Goal: Task Accomplishment & Management: Use online tool/utility

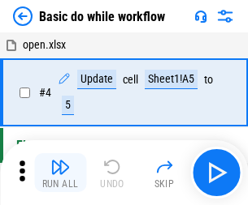
click at [60, 173] on img "button" at bounding box center [59, 167] width 19 height 19
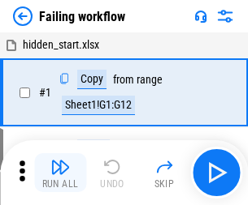
click at [60, 173] on img "button" at bounding box center [59, 167] width 19 height 19
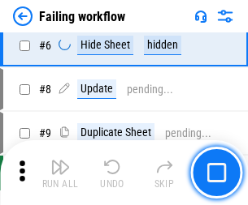
scroll to position [344, 0]
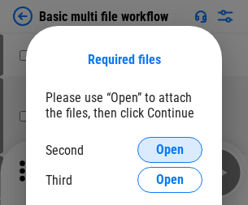
click at [170, 150] on span "Open" at bounding box center [170, 150] width 28 height 13
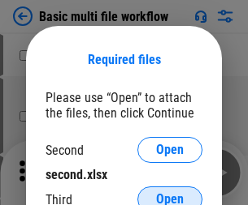
click at [170, 193] on span "Open" at bounding box center [170, 199] width 28 height 13
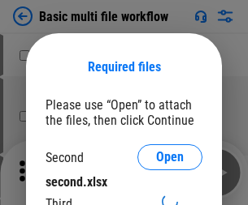
scroll to position [7, 0]
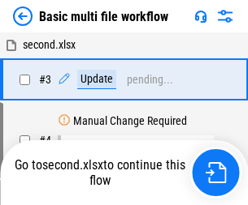
scroll to position [66, 0]
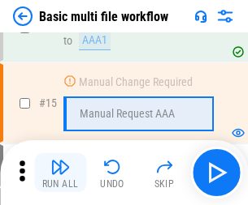
click at [60, 173] on img "button" at bounding box center [59, 167] width 19 height 19
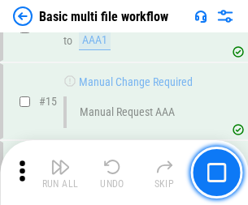
scroll to position [1081, 0]
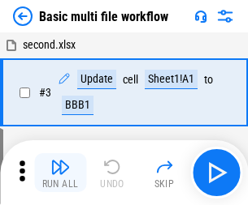
click at [60, 173] on img "button" at bounding box center [59, 167] width 19 height 19
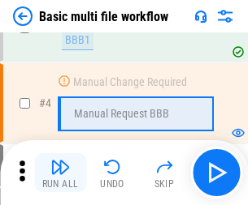
click at [60, 173] on img "button" at bounding box center [59, 167] width 19 height 19
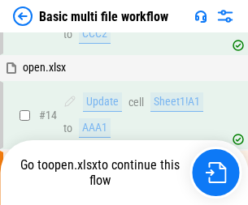
scroll to position [849, 0]
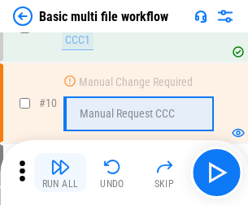
click at [60, 173] on img "button" at bounding box center [59, 167] width 19 height 19
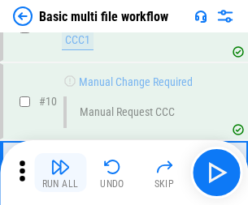
click at [60, 173] on img "button" at bounding box center [59, 167] width 19 height 19
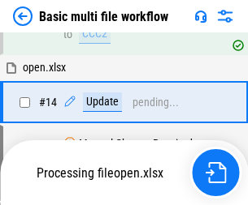
scroll to position [849, 0]
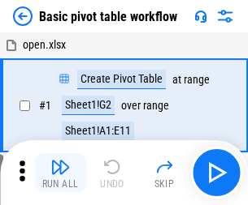
click at [60, 173] on img "button" at bounding box center [59, 167] width 19 height 19
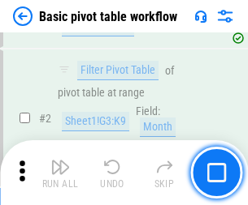
scroll to position [389, 0]
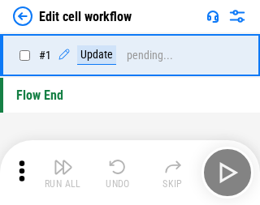
click at [60, 173] on img "button" at bounding box center [63, 167] width 19 height 19
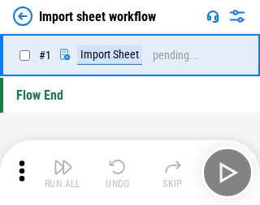
click at [60, 173] on img "button" at bounding box center [63, 167] width 19 height 19
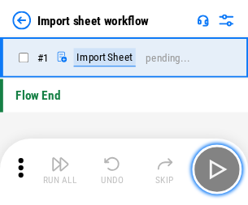
scroll to position [6, 0]
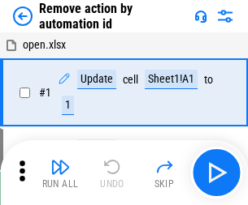
scroll to position [60, 0]
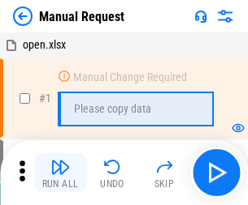
click at [60, 173] on img "button" at bounding box center [59, 167] width 19 height 19
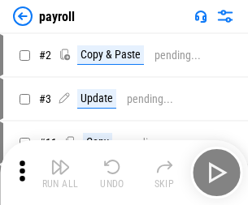
click at [60, 173] on img "button" at bounding box center [59, 167] width 19 height 19
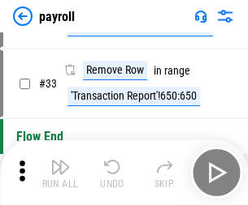
scroll to position [201, 0]
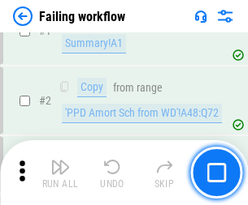
scroll to position [262, 0]
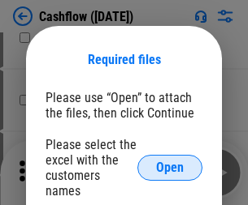
click at [170, 162] on span "Open" at bounding box center [170, 168] width 28 height 13
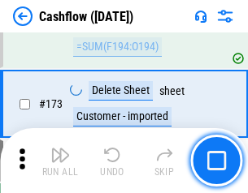
scroll to position [1719, 0]
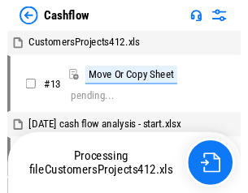
scroll to position [19, 0]
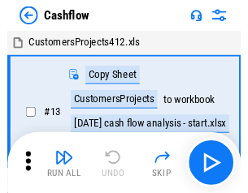
scroll to position [19, 0]
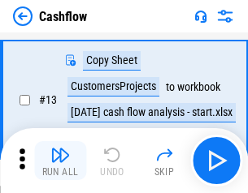
click at [60, 161] on img "button" at bounding box center [59, 154] width 19 height 19
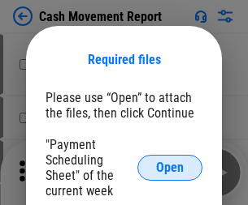
click at [170, 168] on span "Open" at bounding box center [170, 168] width 28 height 13
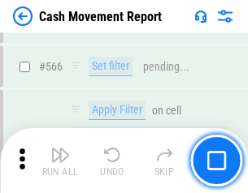
scroll to position [7442, 0]
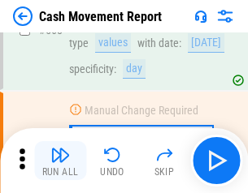
click at [60, 161] on img "button" at bounding box center [59, 154] width 19 height 19
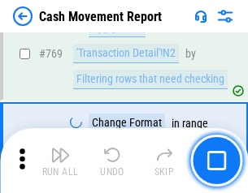
scroll to position [9023, 0]
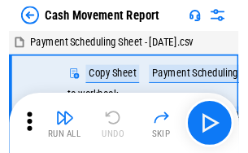
scroll to position [29, 0]
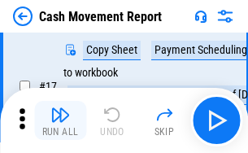
click at [60, 120] on img "button" at bounding box center [59, 114] width 19 height 19
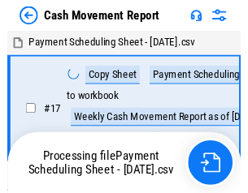
scroll to position [9, 0]
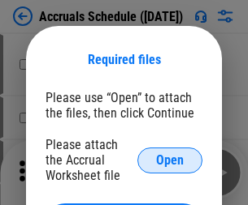
click at [170, 160] on span "Open" at bounding box center [170, 160] width 28 height 13
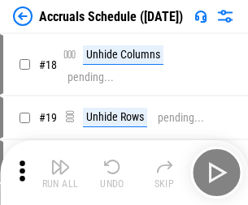
scroll to position [239, 0]
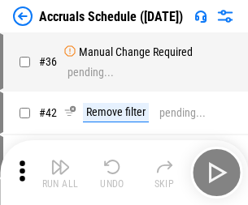
click at [60, 173] on img "button" at bounding box center [59, 167] width 19 height 19
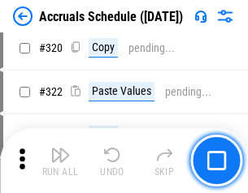
scroll to position [3020, 0]
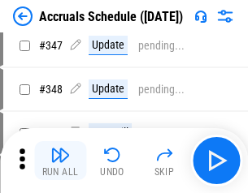
click at [60, 161] on img "button" at bounding box center [59, 154] width 19 height 19
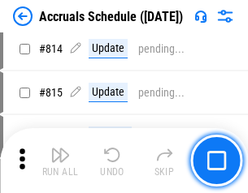
scroll to position [7166, 0]
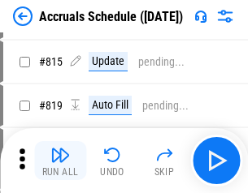
click at [60, 161] on img "button" at bounding box center [59, 154] width 19 height 19
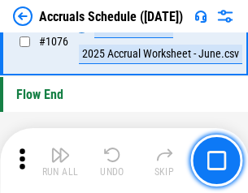
scroll to position [9726, 0]
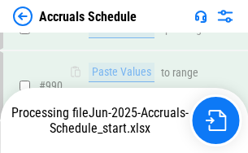
scroll to position [9225, 0]
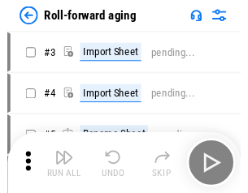
scroll to position [2, 0]
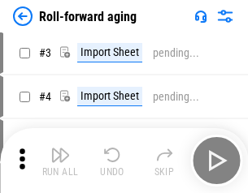
click at [60, 161] on img "button" at bounding box center [59, 154] width 19 height 19
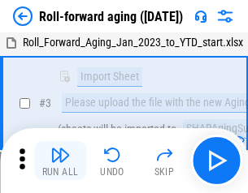
click at [60, 161] on img "button" at bounding box center [59, 154] width 19 height 19
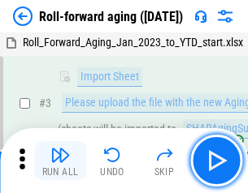
scroll to position [105, 0]
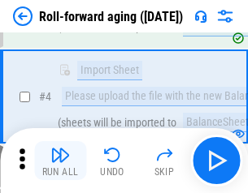
click at [60, 161] on img "button" at bounding box center [59, 154] width 19 height 19
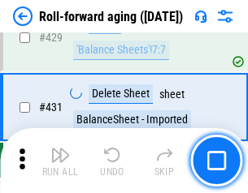
scroll to position [5631, 0]
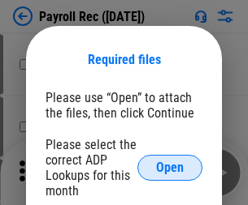
click at [170, 168] on span "Open" at bounding box center [170, 168] width 28 height 13
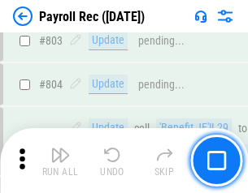
scroll to position [10317, 0]
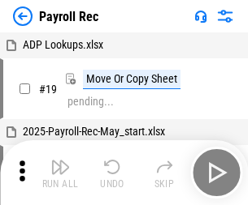
click at [60, 173] on img "button" at bounding box center [59, 167] width 19 height 19
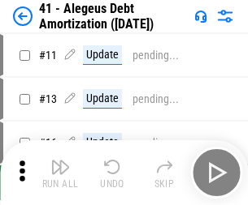
click at [60, 173] on img "button" at bounding box center [59, 167] width 19 height 19
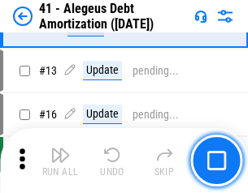
scroll to position [201, 0]
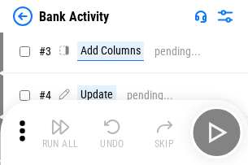
click at [60, 132] on img "button" at bounding box center [59, 126] width 19 height 19
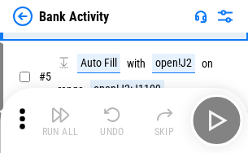
scroll to position [86, 0]
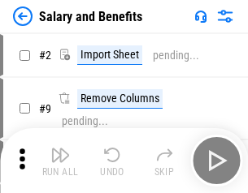
click at [60, 161] on img "button" at bounding box center [59, 154] width 19 height 19
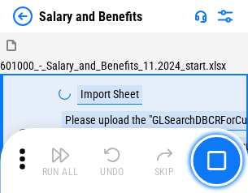
scroll to position [22, 0]
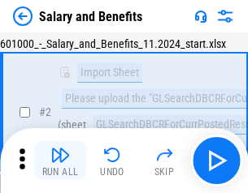
click at [60, 161] on img "button" at bounding box center [59, 154] width 19 height 19
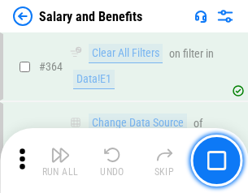
scroll to position [7647, 0]
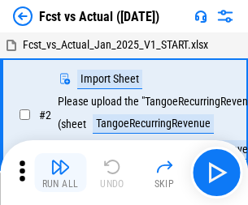
click at [60, 161] on img "button" at bounding box center [59, 167] width 19 height 19
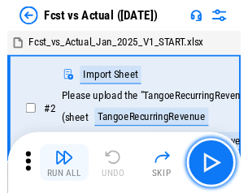
scroll to position [21, 0]
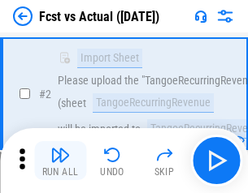
click at [60, 161] on img "button" at bounding box center [59, 154] width 19 height 19
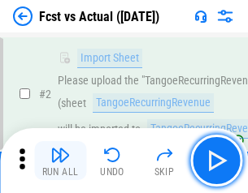
scroll to position [152, 0]
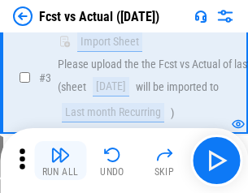
click at [60, 161] on img "button" at bounding box center [59, 154] width 19 height 19
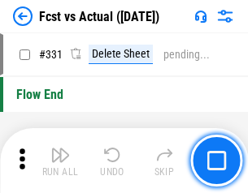
scroll to position [7773, 0]
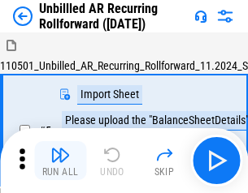
click at [60, 161] on img "button" at bounding box center [59, 154] width 19 height 19
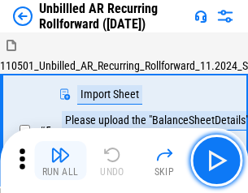
scroll to position [35, 0]
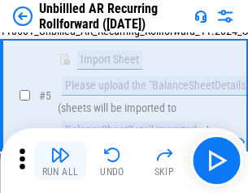
click at [60, 161] on img "button" at bounding box center [59, 154] width 19 height 19
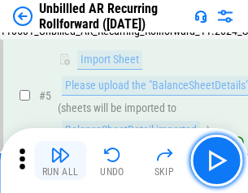
scroll to position [153, 0]
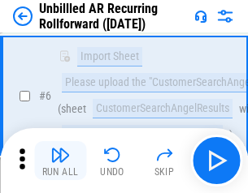
click at [60, 161] on img "button" at bounding box center [59, 154] width 19 height 19
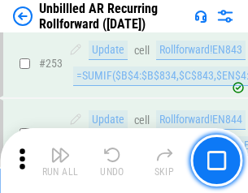
scroll to position [5516, 0]
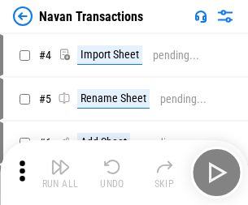
click at [60, 161] on img "button" at bounding box center [59, 167] width 19 height 19
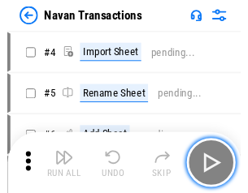
scroll to position [26, 0]
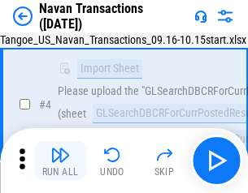
click at [60, 161] on img "button" at bounding box center [59, 154] width 19 height 19
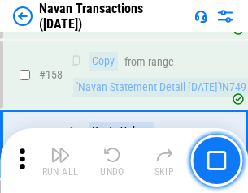
scroll to position [5265, 0]
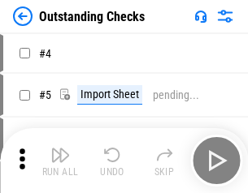
click at [60, 161] on img "button" at bounding box center [59, 154] width 19 height 19
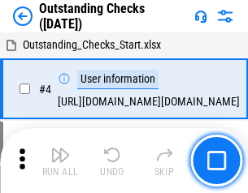
scroll to position [68, 0]
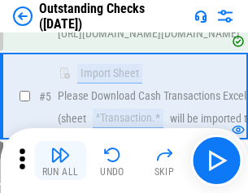
click at [60, 161] on img "button" at bounding box center [59, 154] width 19 height 19
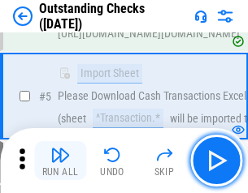
scroll to position [170, 0]
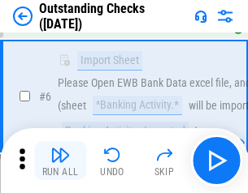
click at [60, 161] on img "button" at bounding box center [59, 154] width 19 height 19
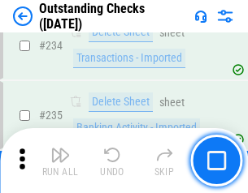
scroll to position [4931, 0]
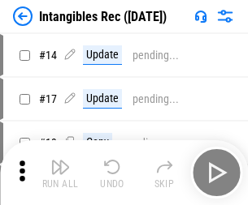
click at [60, 173] on img "button" at bounding box center [59, 167] width 19 height 19
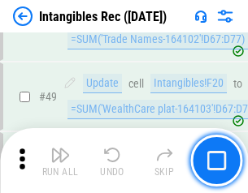
scroll to position [633, 0]
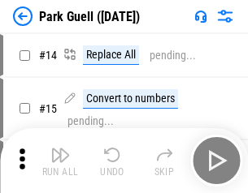
click at [60, 161] on img "button" at bounding box center [59, 154] width 19 height 19
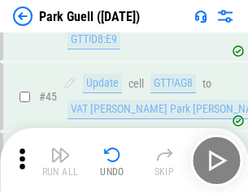
scroll to position [2031, 0]
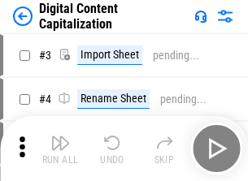
click at [60, 136] on img "button" at bounding box center [59, 142] width 19 height 19
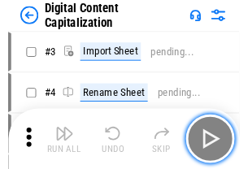
scroll to position [47, 0]
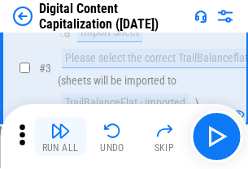
click at [60, 136] on img "button" at bounding box center [59, 130] width 19 height 19
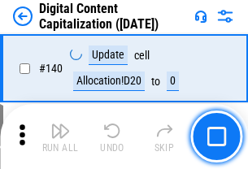
scroll to position [1722, 0]
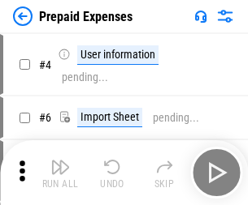
click at [60, 161] on img "button" at bounding box center [59, 167] width 19 height 19
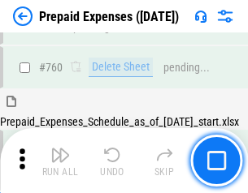
scroll to position [4501, 0]
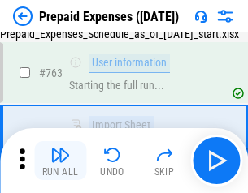
click at [60, 161] on img "button" at bounding box center [59, 154] width 19 height 19
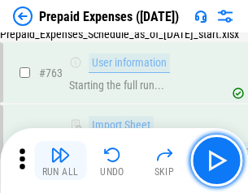
scroll to position [4597, 0]
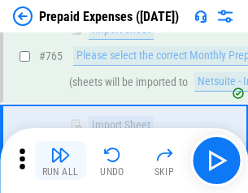
click at [60, 161] on img "button" at bounding box center [59, 154] width 19 height 19
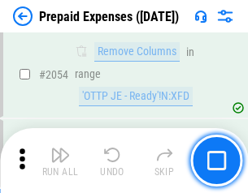
scroll to position [16974, 0]
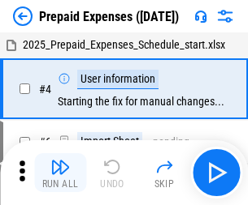
click at [60, 173] on img "button" at bounding box center [59, 167] width 19 height 19
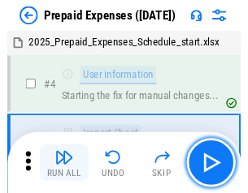
scroll to position [71, 0]
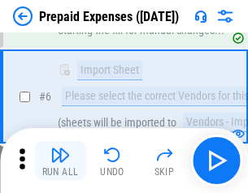
click at [60, 161] on img "button" at bounding box center [59, 154] width 19 height 19
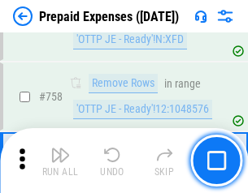
scroll to position [5786, 0]
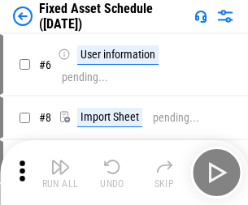
click at [60, 173] on img "button" at bounding box center [59, 167] width 19 height 19
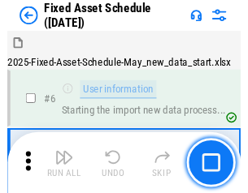
scroll to position [88, 0]
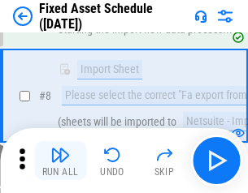
click at [60, 161] on img "button" at bounding box center [59, 154] width 19 height 19
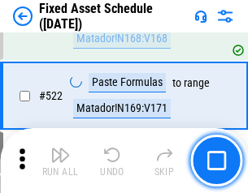
scroll to position [5644, 0]
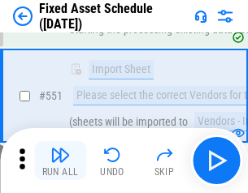
click at [60, 161] on img "button" at bounding box center [59, 154] width 19 height 19
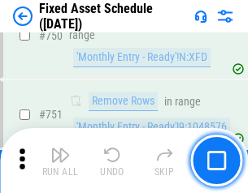
scroll to position [7917, 0]
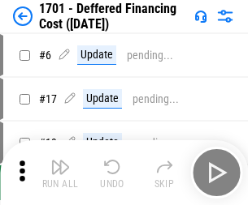
click at [60, 173] on img "button" at bounding box center [59, 167] width 19 height 19
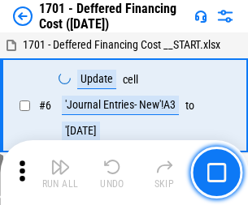
scroll to position [195, 0]
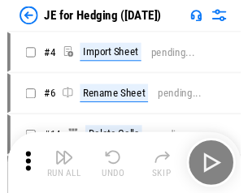
scroll to position [2, 0]
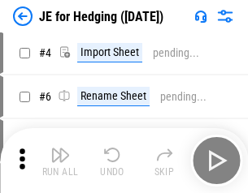
click at [60, 161] on img "button" at bounding box center [59, 154] width 19 height 19
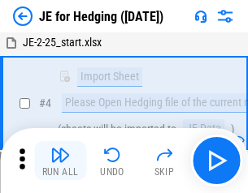
click at [60, 161] on img "button" at bounding box center [59, 154] width 19 height 19
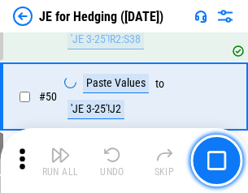
scroll to position [1051, 0]
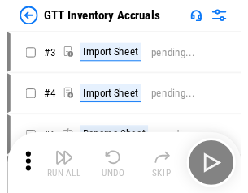
scroll to position [2, 0]
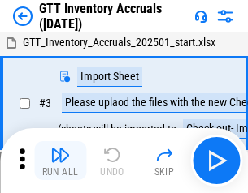
click at [60, 161] on img "button" at bounding box center [59, 154] width 19 height 19
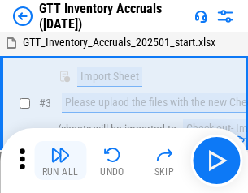
click at [60, 161] on img "button" at bounding box center [59, 154] width 19 height 19
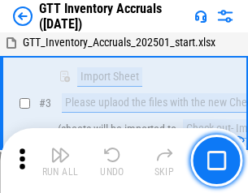
scroll to position [105, 0]
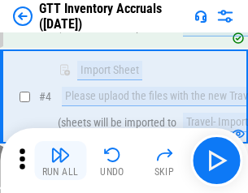
click at [60, 161] on img "button" at bounding box center [59, 154] width 19 height 19
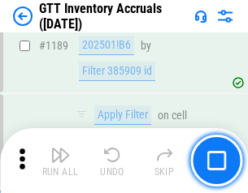
scroll to position [13260, 0]
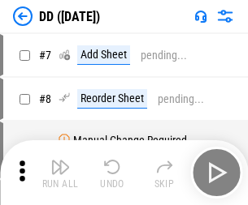
click at [60, 173] on img "button" at bounding box center [59, 167] width 19 height 19
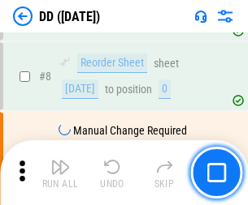
scroll to position [157, 0]
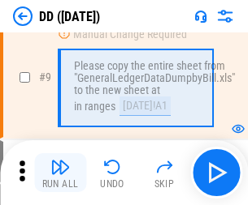
click at [60, 173] on img "button" at bounding box center [59, 167] width 19 height 19
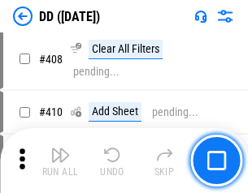
scroll to position [7265, 0]
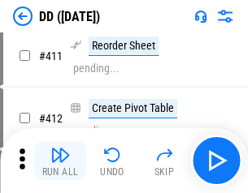
click at [60, 161] on img "button" at bounding box center [59, 154] width 19 height 19
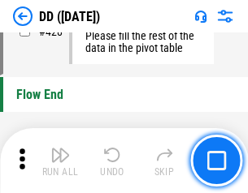
scroll to position [7772, 0]
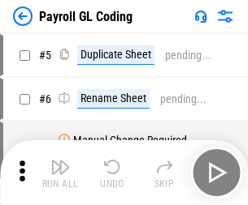
click at [60, 173] on img "button" at bounding box center [59, 167] width 19 height 19
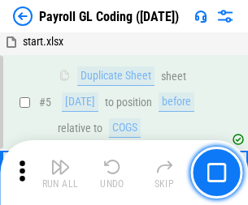
scroll to position [195, 0]
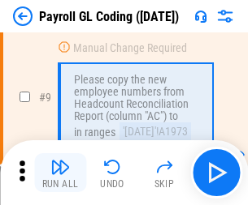
click at [60, 173] on img "button" at bounding box center [59, 167] width 19 height 19
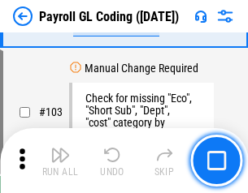
scroll to position [3810, 0]
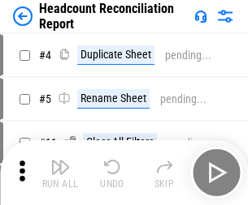
click at [60, 173] on img "button" at bounding box center [59, 167] width 19 height 19
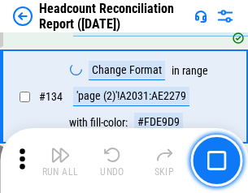
scroll to position [1952, 0]
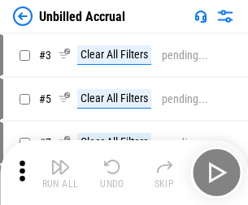
click at [60, 173] on img "button" at bounding box center [59, 167] width 19 height 19
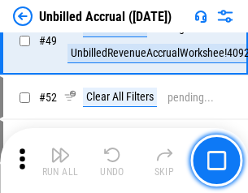
scroll to position [1473, 0]
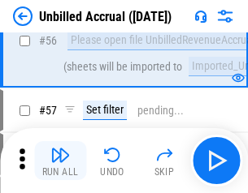
click at [60, 161] on img "button" at bounding box center [59, 154] width 19 height 19
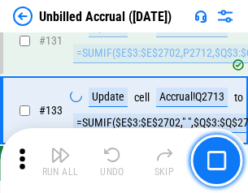
scroll to position [4837, 0]
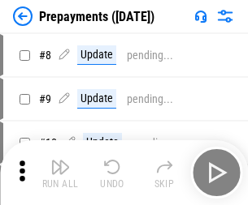
click at [60, 173] on img "button" at bounding box center [59, 167] width 19 height 19
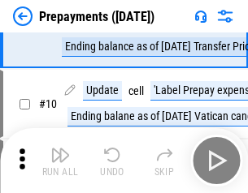
scroll to position [101, 0]
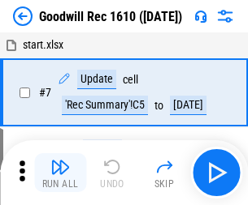
click at [60, 173] on img "button" at bounding box center [59, 167] width 19 height 19
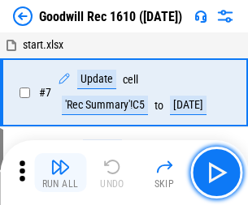
scroll to position [278, 0]
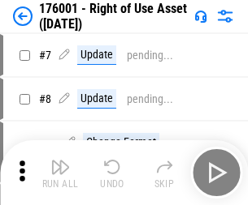
click at [60, 173] on img "button" at bounding box center [59, 167] width 19 height 19
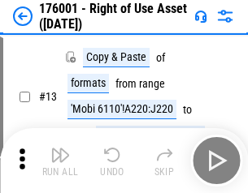
scroll to position [105, 0]
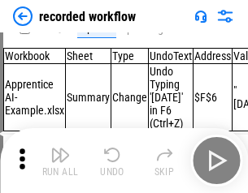
click at [60, 161] on img "button" at bounding box center [59, 154] width 19 height 19
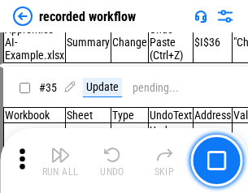
scroll to position [5076, 0]
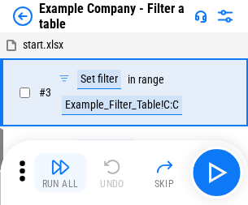
click at [60, 173] on img "button" at bounding box center [59, 167] width 19 height 19
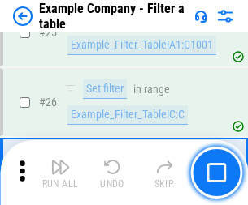
scroll to position [1486, 0]
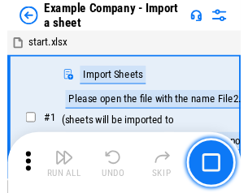
scroll to position [25, 0]
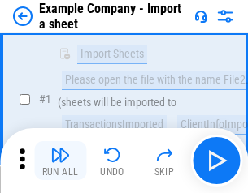
click at [60, 161] on img "button" at bounding box center [59, 154] width 19 height 19
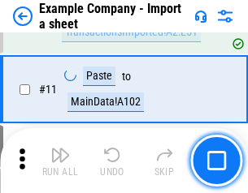
scroll to position [359, 0]
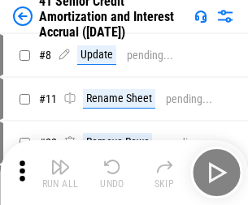
click at [60, 161] on img "button" at bounding box center [59, 167] width 19 height 19
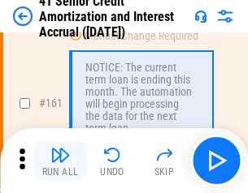
click at [60, 161] on img "button" at bounding box center [59, 154] width 19 height 19
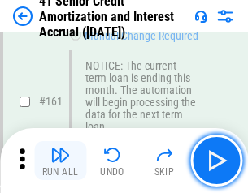
scroll to position [1737, 0]
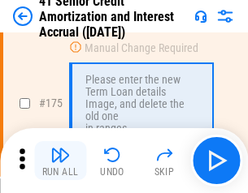
click at [60, 161] on img "button" at bounding box center [59, 154] width 19 height 19
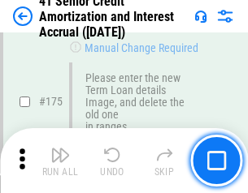
scroll to position [1902, 0]
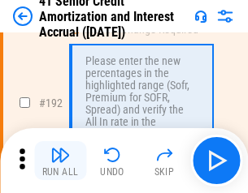
click at [60, 161] on img "button" at bounding box center [59, 154] width 19 height 19
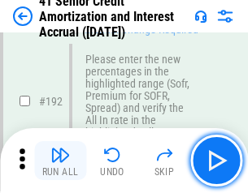
scroll to position [2072, 0]
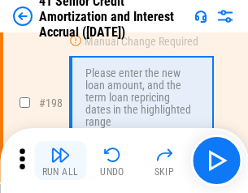
click at [60, 161] on img "button" at bounding box center [59, 154] width 19 height 19
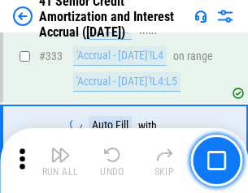
scroll to position [4148, 0]
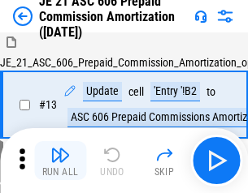
click at [60, 161] on img "button" at bounding box center [59, 154] width 19 height 19
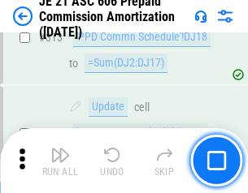
scroll to position [3032, 0]
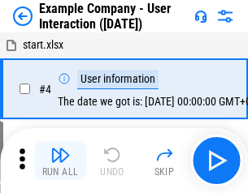
click at [60, 161] on img "button" at bounding box center [59, 154] width 19 height 19
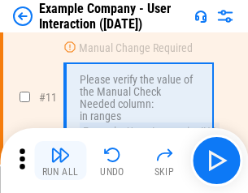
click at [60, 161] on img "button" at bounding box center [59, 154] width 19 height 19
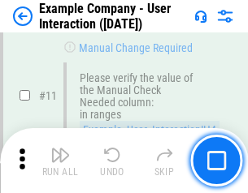
scroll to position [352, 0]
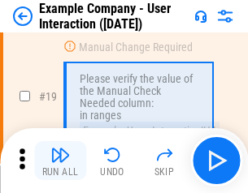
click at [60, 161] on img "button" at bounding box center [59, 154] width 19 height 19
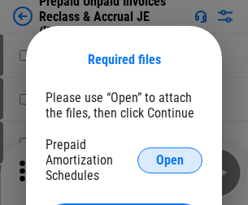
click at [170, 160] on span "Open" at bounding box center [170, 160] width 28 height 13
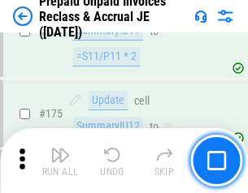
scroll to position [2192, 0]
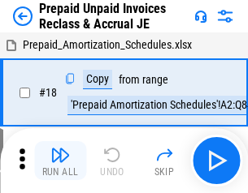
click at [60, 161] on img "button" at bounding box center [59, 154] width 19 height 19
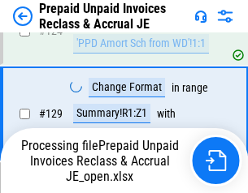
scroll to position [1177, 0]
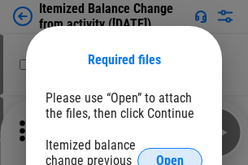
click at [170, 154] on span "Open" at bounding box center [170, 160] width 28 height 13
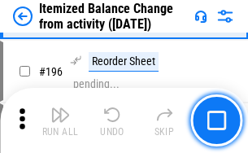
scroll to position [3125, 0]
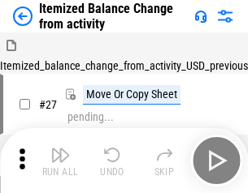
scroll to position [25, 0]
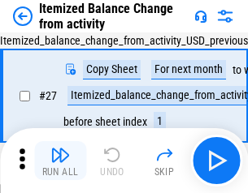
click at [60, 161] on img "button" at bounding box center [59, 154] width 19 height 19
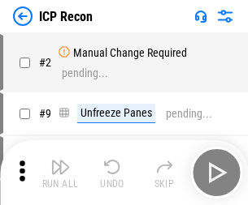
scroll to position [7, 0]
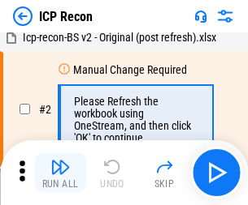
click at [60, 173] on img "button" at bounding box center [59, 167] width 19 height 19
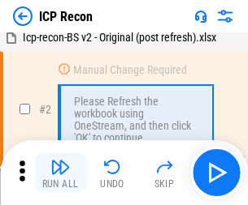
click at [60, 173] on img "button" at bounding box center [59, 167] width 19 height 19
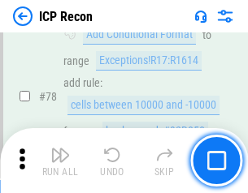
scroll to position [1591, 0]
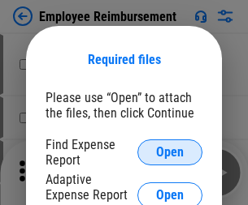
click at [170, 153] on span "Open" at bounding box center [170, 152] width 28 height 13
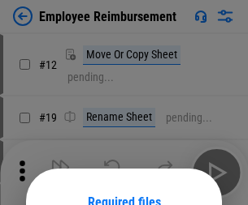
scroll to position [143, 0]
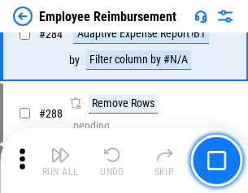
scroll to position [4414, 0]
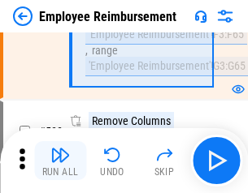
click at [60, 161] on img "button" at bounding box center [59, 154] width 19 height 19
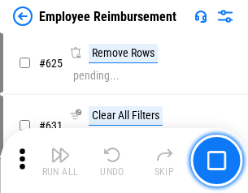
scroll to position [9722, 0]
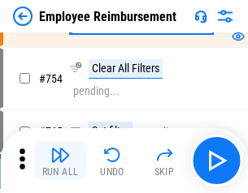
click at [60, 161] on img "button" at bounding box center [59, 154] width 19 height 19
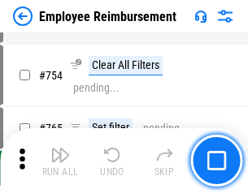
scroll to position [11393, 0]
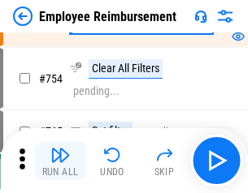
click at [60, 161] on img "button" at bounding box center [59, 154] width 19 height 19
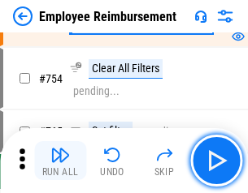
click at [60, 161] on img "button" at bounding box center [59, 154] width 19 height 19
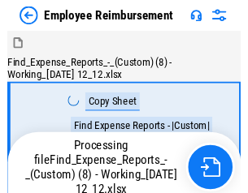
scroll to position [55, 0]
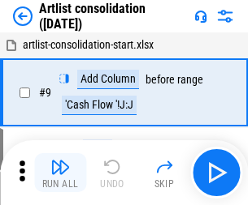
click at [60, 173] on img "button" at bounding box center [59, 167] width 19 height 19
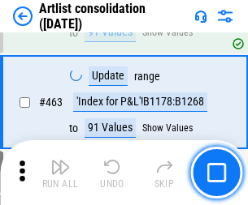
scroll to position [7110, 0]
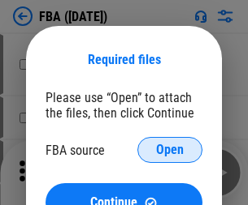
click at [170, 150] on span "Open" at bounding box center [170, 150] width 28 height 13
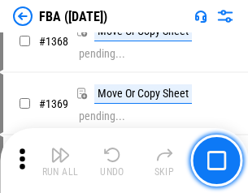
scroll to position [17439, 0]
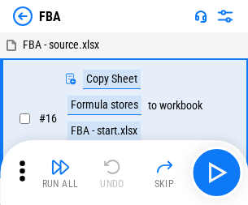
scroll to position [16, 0]
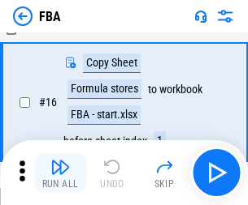
click at [60, 173] on img "button" at bounding box center [59, 167] width 19 height 19
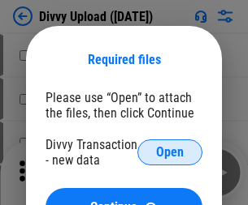
click at [170, 153] on span "Open" at bounding box center [170, 152] width 28 height 13
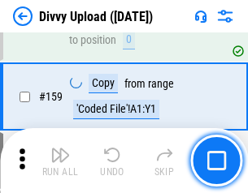
scroll to position [1682, 0]
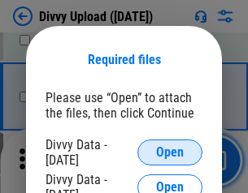
click at [170, 153] on span "Open" at bounding box center [170, 152] width 28 height 13
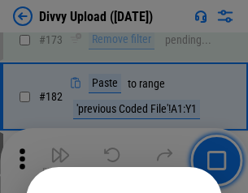
scroll to position [1823, 0]
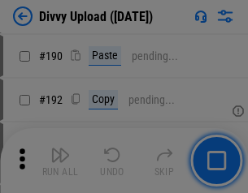
scroll to position [2049, 0]
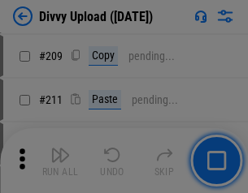
scroll to position [2758, 0]
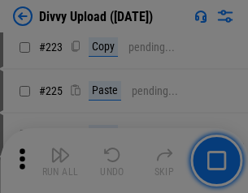
scroll to position [3241, 0]
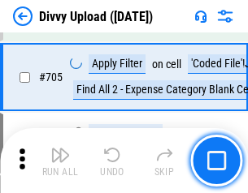
scroll to position [11108, 0]
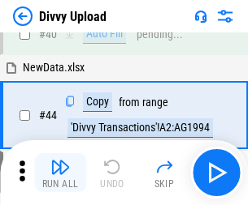
click at [60, 173] on img "button" at bounding box center [59, 167] width 19 height 19
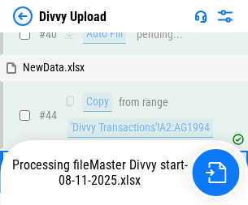
scroll to position [179, 0]
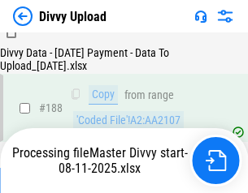
scroll to position [1911, 0]
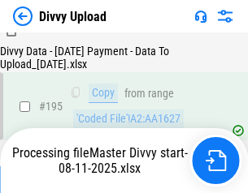
scroll to position [2269, 0]
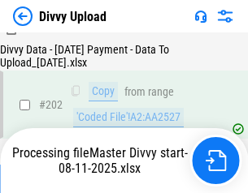
scroll to position [2628, 0]
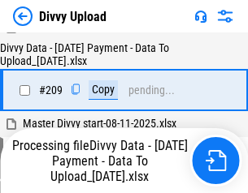
scroll to position [2986, 0]
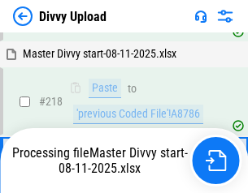
scroll to position [3426, 0]
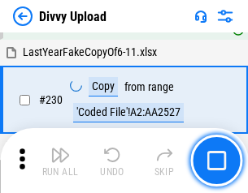
scroll to position [4030, 0]
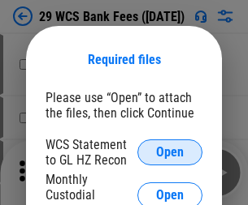
click at [170, 153] on span "Open" at bounding box center [170, 152] width 28 height 13
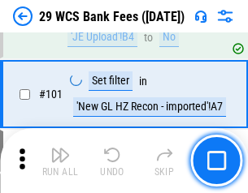
scroll to position [1583, 0]
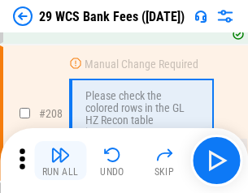
click at [60, 161] on img "button" at bounding box center [59, 154] width 19 height 19
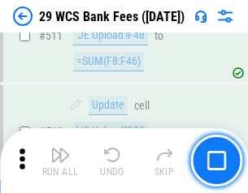
scroll to position [8170, 0]
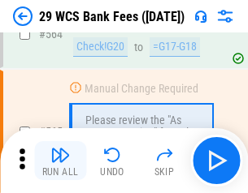
click at [60, 161] on img "button" at bounding box center [59, 154] width 19 height 19
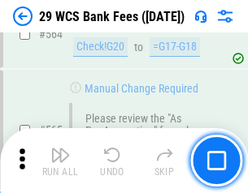
scroll to position [8782, 0]
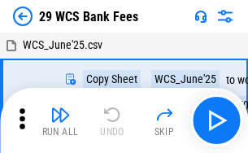
scroll to position [29, 0]
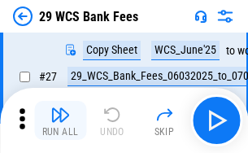
click at [60, 120] on img "button" at bounding box center [59, 114] width 19 height 19
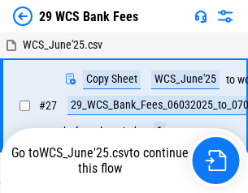
scroll to position [9, 0]
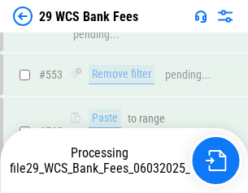
scroll to position [8669, 0]
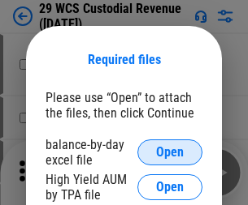
click at [170, 153] on span "Open" at bounding box center [170, 152] width 28 height 13
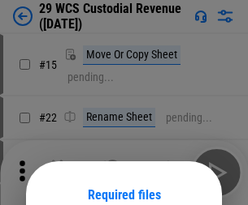
scroll to position [136, 0]
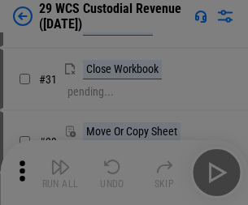
scroll to position [348, 0]
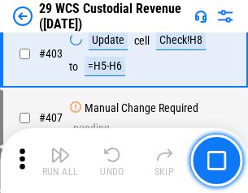
scroll to position [7521, 0]
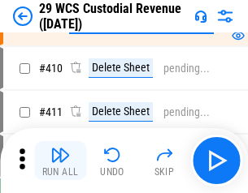
click at [60, 161] on img "button" at bounding box center [59, 154] width 19 height 19
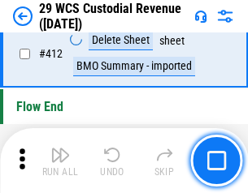
scroll to position [7755, 0]
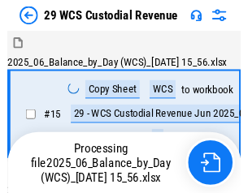
scroll to position [39, 0]
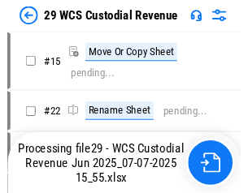
scroll to position [30, 0]
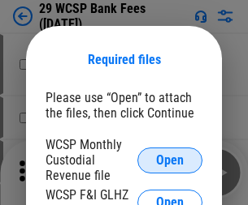
click at [170, 160] on span "Open" at bounding box center [170, 160] width 28 height 13
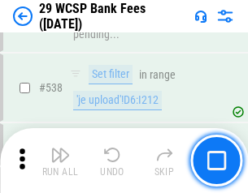
scroll to position [6239, 0]
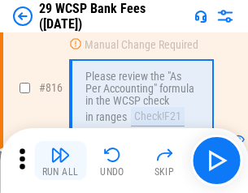
click at [60, 161] on img "button" at bounding box center [59, 154] width 19 height 19
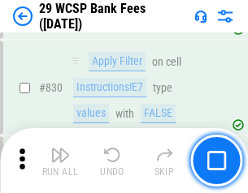
scroll to position [10303, 0]
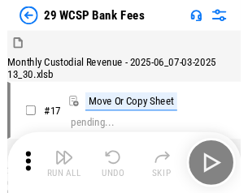
scroll to position [39, 0]
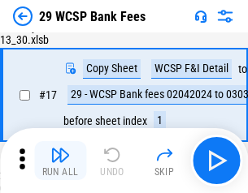
click at [60, 161] on img "button" at bounding box center [59, 154] width 19 height 19
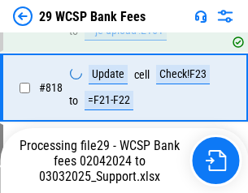
scroll to position [10284, 0]
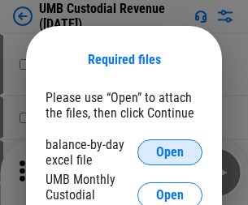
click at [170, 153] on span "Open" at bounding box center [170, 152] width 28 height 13
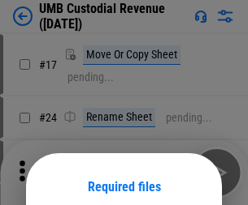
scroll to position [127, 0]
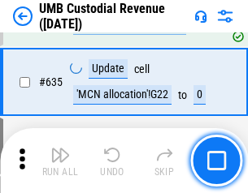
scroll to position [8498, 0]
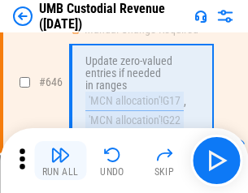
click at [60, 161] on img "button" at bounding box center [59, 154] width 19 height 19
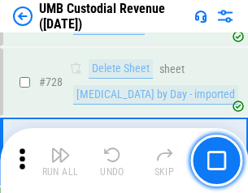
scroll to position [10017, 0]
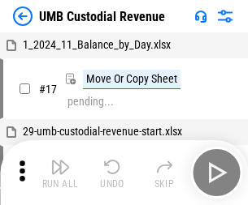
scroll to position [12, 0]
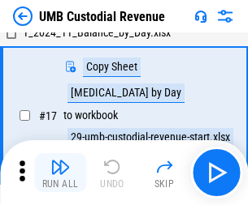
click at [60, 173] on img "button" at bounding box center [59, 167] width 19 height 19
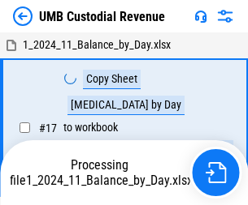
scroll to position [12, 0]
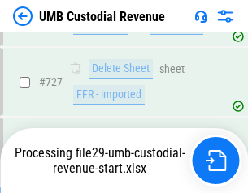
scroll to position [9980, 0]
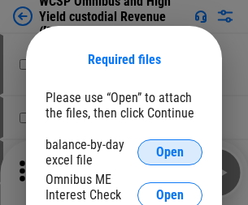
click at [170, 153] on span "Open" at bounding box center [170, 152] width 28 height 13
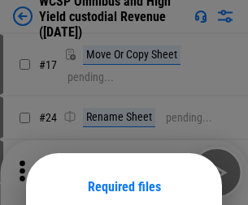
scroll to position [127, 0]
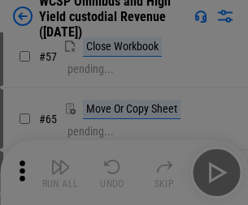
scroll to position [708, 0]
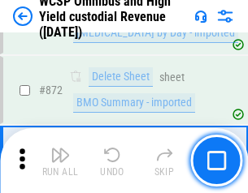
scroll to position [13743, 0]
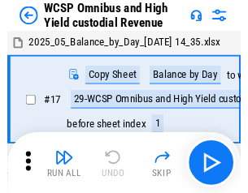
scroll to position [9, 0]
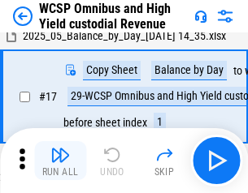
click at [60, 161] on img "button" at bounding box center [59, 154] width 19 height 19
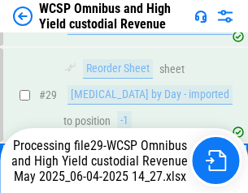
scroll to position [338, 0]
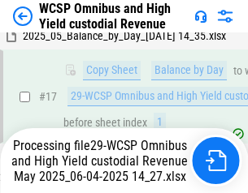
scroll to position [338, 0]
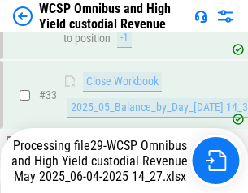
scroll to position [804, 0]
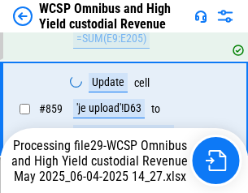
scroll to position [13706, 0]
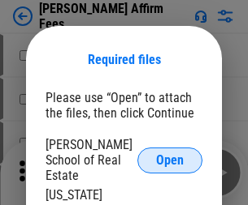
click at [170, 154] on span "Open" at bounding box center [170, 160] width 28 height 13
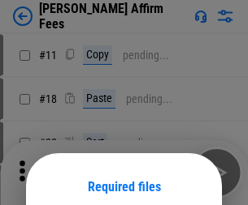
scroll to position [127, 0]
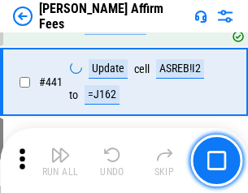
scroll to position [3735, 0]
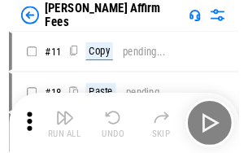
scroll to position [16, 0]
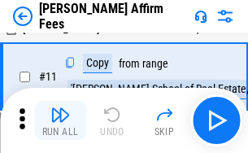
click at [60, 120] on img "button" at bounding box center [59, 114] width 19 height 19
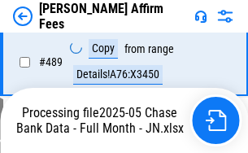
scroll to position [4259, 0]
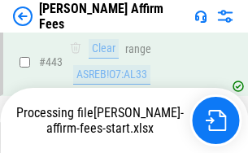
scroll to position [4259, 0]
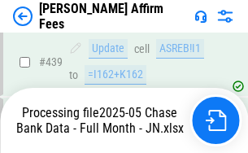
scroll to position [4259, 0]
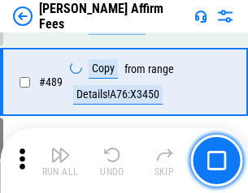
scroll to position [4238, 0]
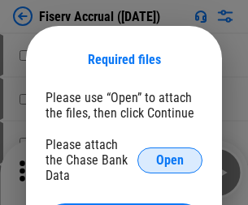
click at [170, 154] on span "Open" at bounding box center [170, 160] width 28 height 13
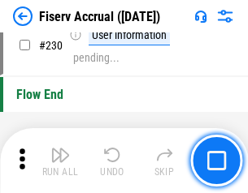
scroll to position [5145, 0]
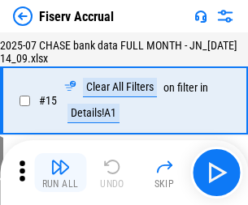
click at [60, 173] on img "button" at bounding box center [59, 167] width 19 height 19
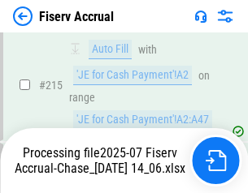
scroll to position [5127, 0]
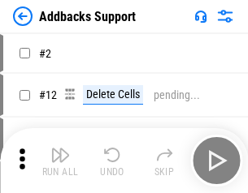
click at [60, 161] on img "button" at bounding box center [59, 154] width 19 height 19
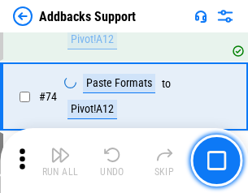
scroll to position [1182, 0]
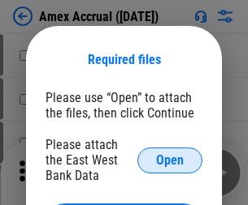
click at [170, 160] on span "Open" at bounding box center [170, 160] width 28 height 13
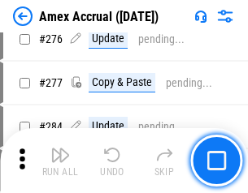
scroll to position [4227, 0]
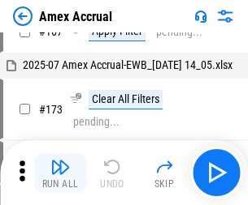
click at [60, 173] on img "button" at bounding box center [59, 167] width 19 height 19
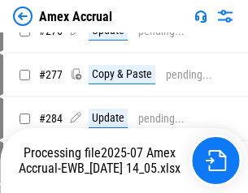
scroll to position [4941, 0]
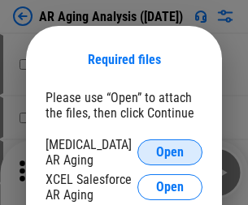
click at [170, 150] on span "Open" at bounding box center [170, 152] width 28 height 13
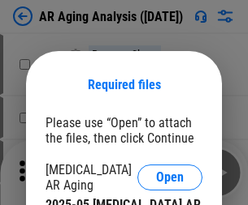
scroll to position [25, 0]
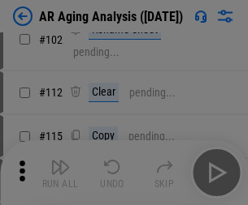
scroll to position [223, 0]
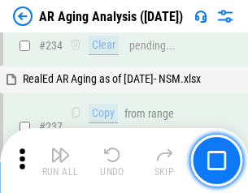
scroll to position [2517, 0]
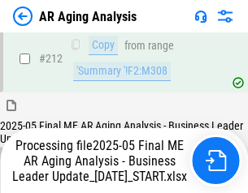
scroll to position [2498, 0]
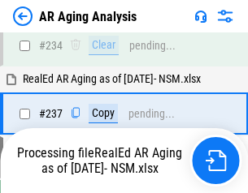
scroll to position [2566, 0]
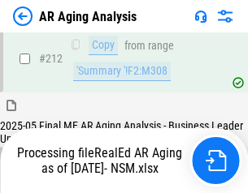
scroll to position [2429, 0]
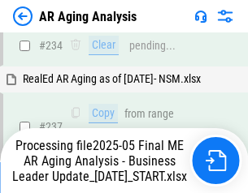
scroll to position [2498, 0]
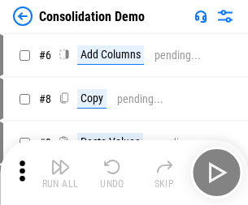
click at [60, 173] on img "button" at bounding box center [59, 167] width 19 height 19
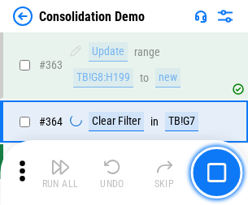
scroll to position [5443, 0]
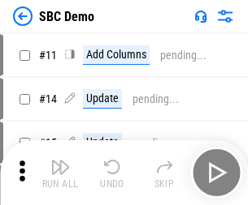
click at [60, 173] on img "button" at bounding box center [59, 167] width 19 height 19
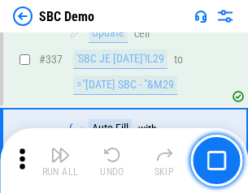
scroll to position [4272, 0]
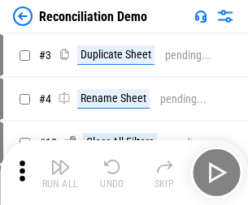
click at [60, 173] on img "button" at bounding box center [59, 167] width 19 height 19
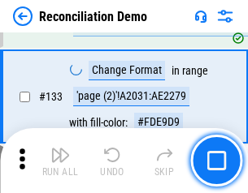
scroll to position [1928, 0]
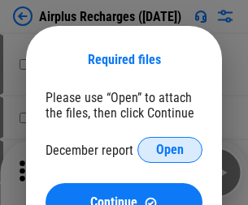
click at [170, 150] on span "Open" at bounding box center [170, 150] width 28 height 13
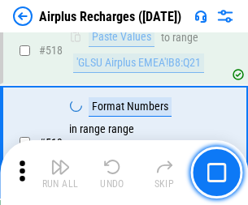
scroll to position [6988, 0]
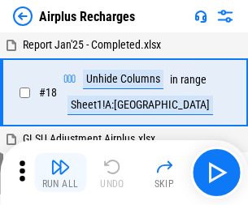
click at [60, 173] on img "button" at bounding box center [59, 167] width 19 height 19
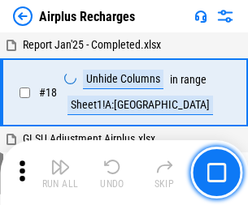
scroll to position [71, 0]
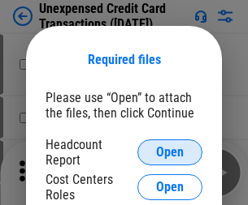
click at [170, 153] on span "Open" at bounding box center [170, 152] width 28 height 13
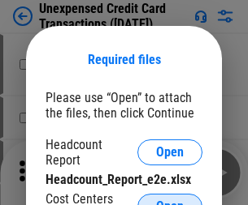
click at [170, 201] on span "Open" at bounding box center [170, 207] width 28 height 13
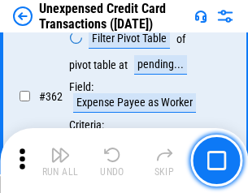
scroll to position [4176, 0]
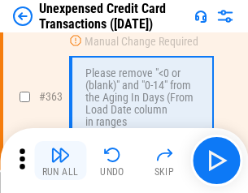
click at [60, 161] on img "button" at bounding box center [59, 154] width 19 height 19
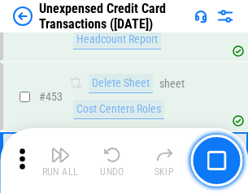
scroll to position [5538, 0]
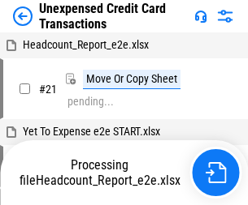
scroll to position [25, 0]
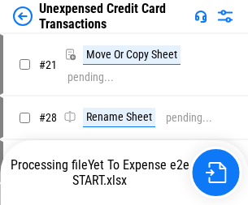
scroll to position [19, 0]
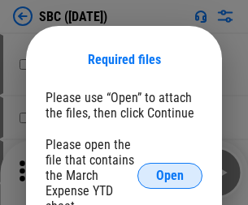
click at [170, 175] on span "Open" at bounding box center [170, 176] width 28 height 13
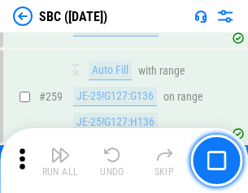
scroll to position [3173, 0]
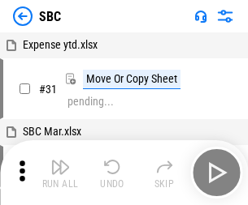
scroll to position [16, 0]
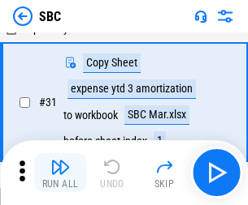
click at [60, 173] on img "button" at bounding box center [59, 167] width 19 height 19
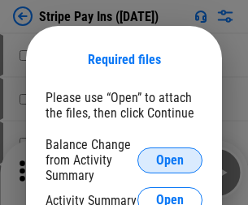
click at [170, 160] on span "Open" at bounding box center [170, 160] width 28 height 13
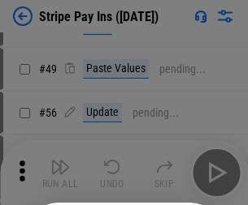
scroll to position [295, 0]
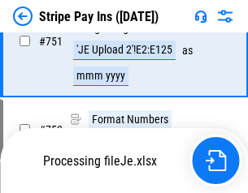
scroll to position [8418, 0]
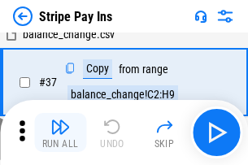
click at [60, 132] on img "button" at bounding box center [59, 126] width 19 height 19
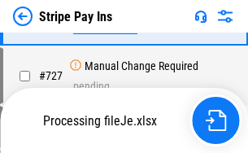
scroll to position [8383, 0]
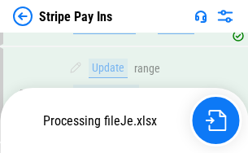
scroll to position [8287, 0]
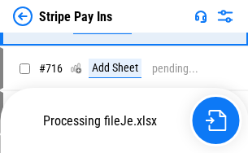
scroll to position [8383, 0]
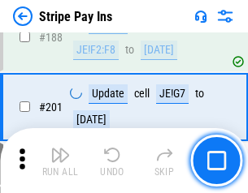
scroll to position [2312, 0]
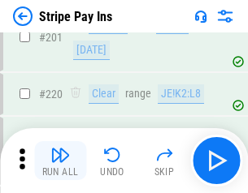
click at [60, 161] on img "button" at bounding box center [59, 154] width 19 height 19
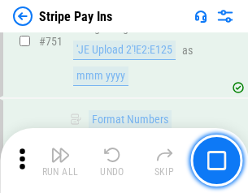
scroll to position [8362, 0]
